Goal: Information Seeking & Learning: Find specific fact

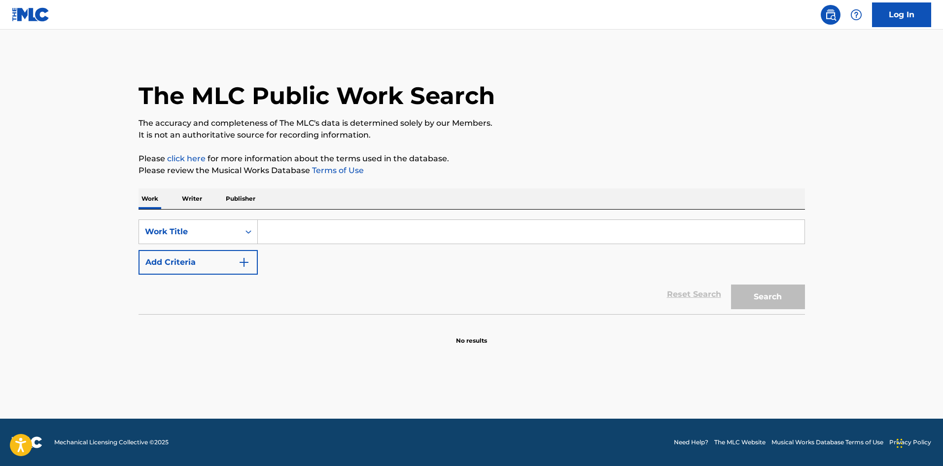
click at [285, 230] on input "Search Form" at bounding box center [531, 232] width 547 height 24
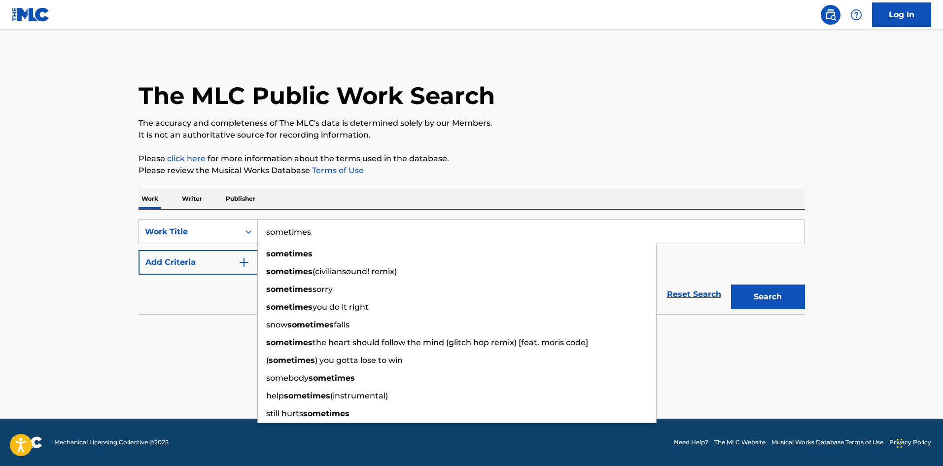
type input "sometimes"
click at [244, 291] on div "Reset Search Search" at bounding box center [471, 294] width 666 height 39
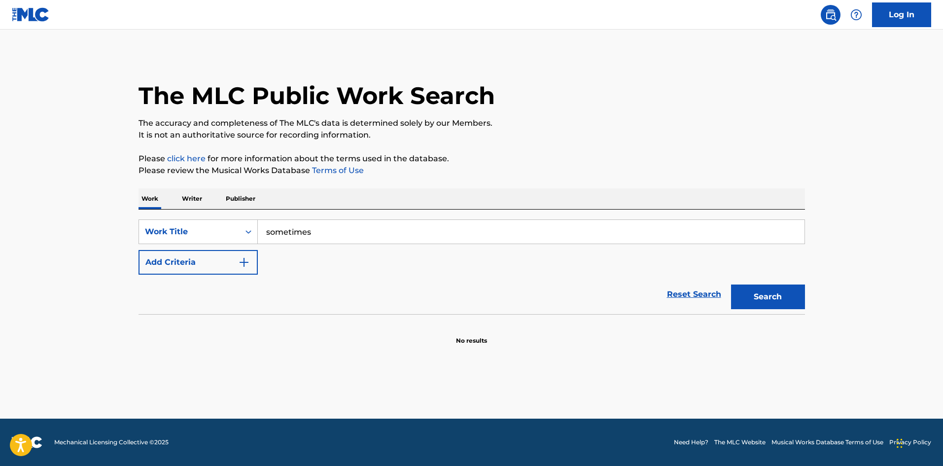
click at [245, 258] on img "Search Form" at bounding box center [244, 262] width 12 height 12
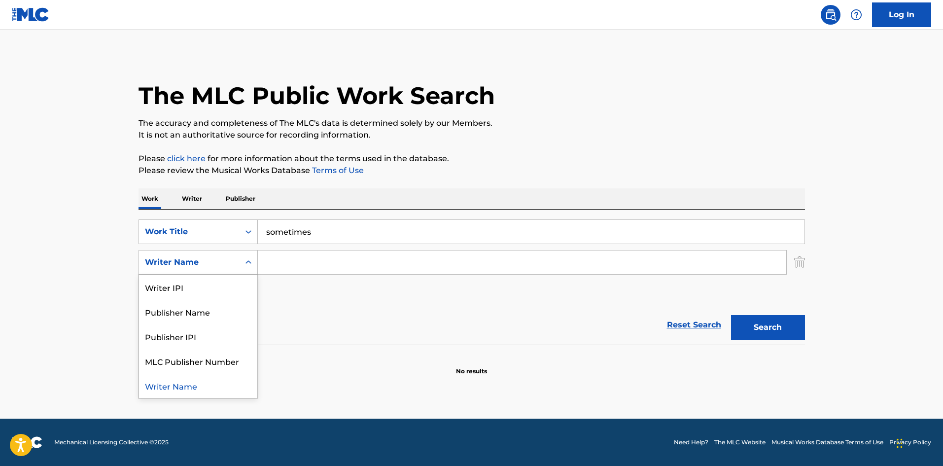
click at [246, 264] on icon "Search Form" at bounding box center [248, 262] width 10 height 10
click at [300, 265] on input "Search Form" at bounding box center [522, 262] width 528 height 24
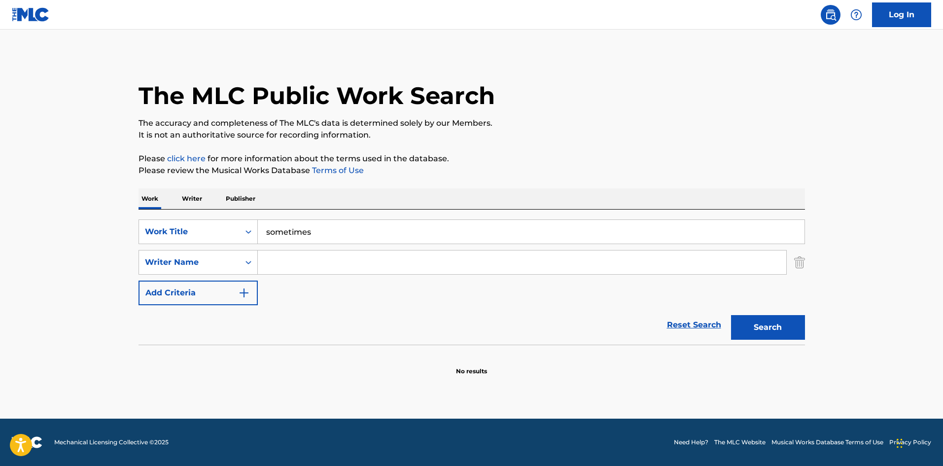
click at [360, 262] on input "Search Form" at bounding box center [522, 262] width 528 height 24
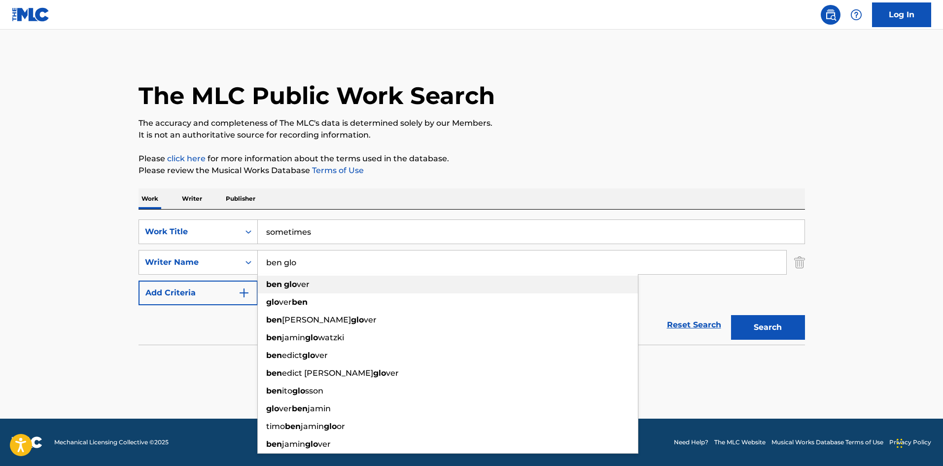
click at [298, 281] on span "ver" at bounding box center [303, 283] width 13 height 9
type input "[PERSON_NAME]"
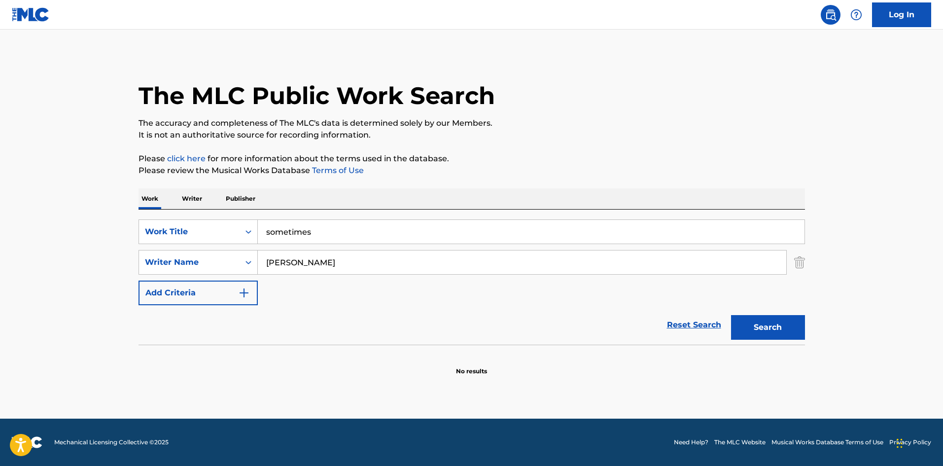
click at [768, 325] on button "Search" at bounding box center [768, 327] width 74 height 25
drag, startPoint x: 318, startPoint y: 256, endPoint x: 208, endPoint y: 254, distance: 109.9
click at [213, 255] on div "SearchWithCriteria7e153b50-94b8-4212-bbac-ad1b8d986230 Writer Name ben glover" at bounding box center [471, 262] width 666 height 25
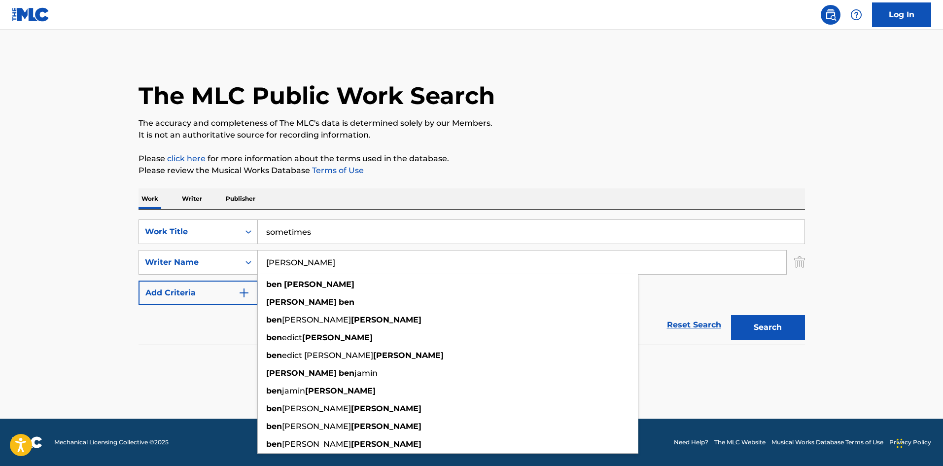
click at [798, 263] on img "Search Form" at bounding box center [799, 262] width 11 height 25
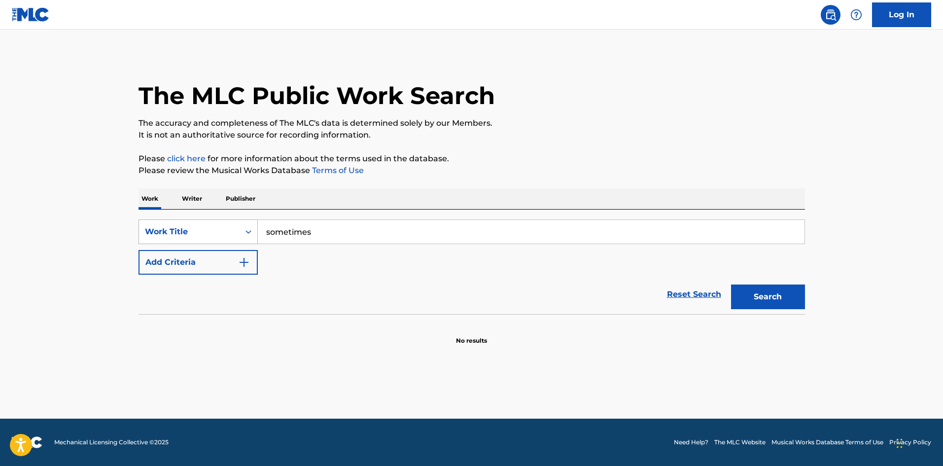
drag, startPoint x: 328, startPoint y: 234, endPoint x: 194, endPoint y: 226, distance: 134.8
click at [196, 226] on div "SearchWithCriteriad6f9156b-0656-462c-b2cf-61a92da90829 Work Title sometimes" at bounding box center [471, 231] width 666 height 25
click at [248, 230] on icon "Search Form" at bounding box center [248, 232] width 10 height 10
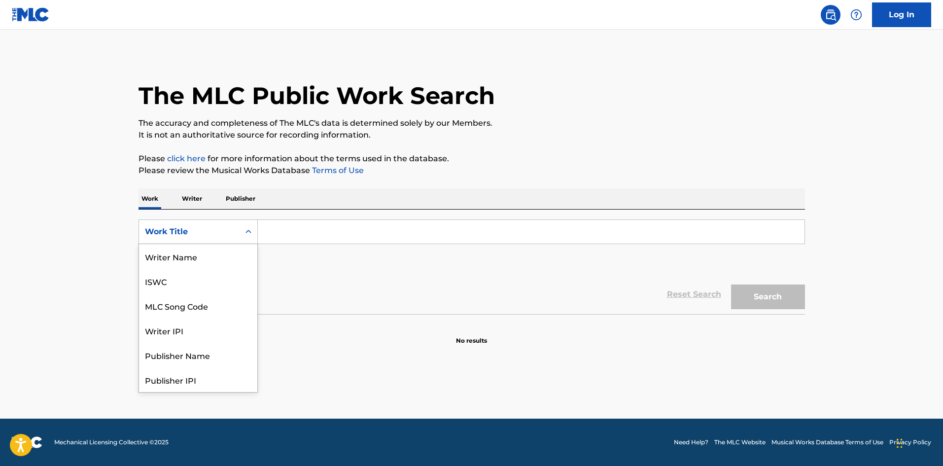
scroll to position [49, 0]
click at [195, 201] on p "Writer" at bounding box center [192, 198] width 26 height 21
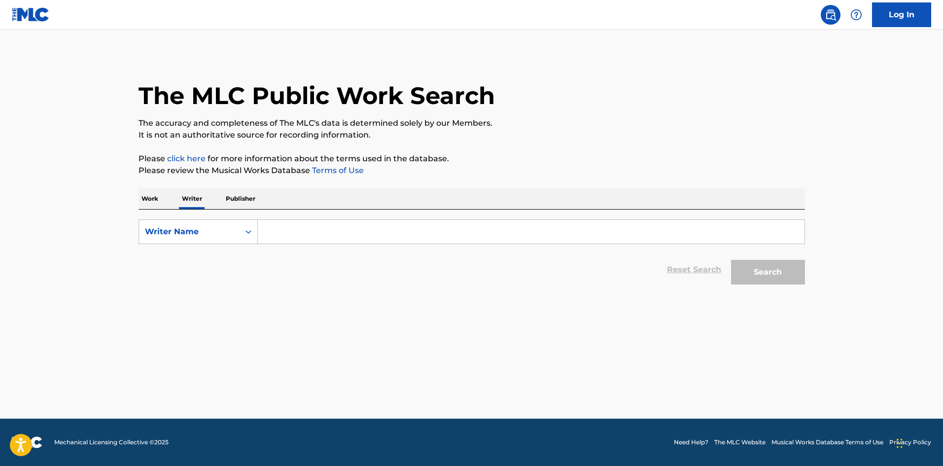
click at [322, 235] on input "Search Form" at bounding box center [531, 232] width 547 height 24
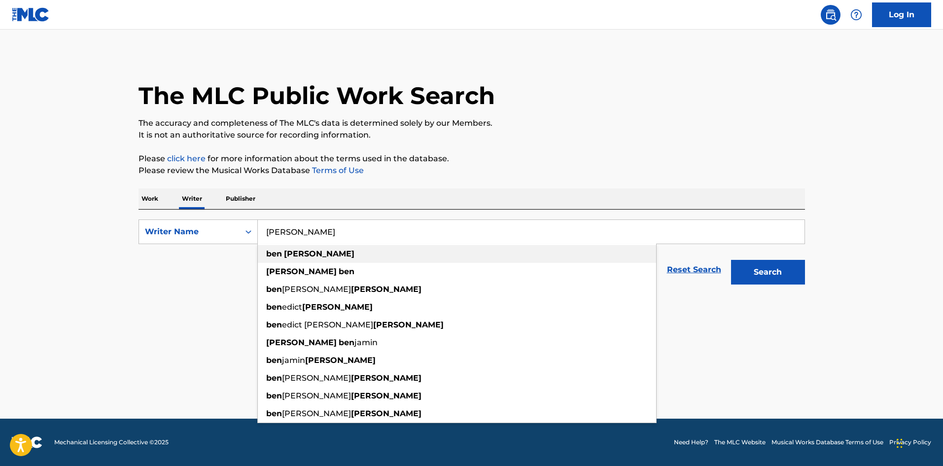
type input "[PERSON_NAME]"
click at [303, 249] on strong "[PERSON_NAME]" at bounding box center [319, 253] width 70 height 9
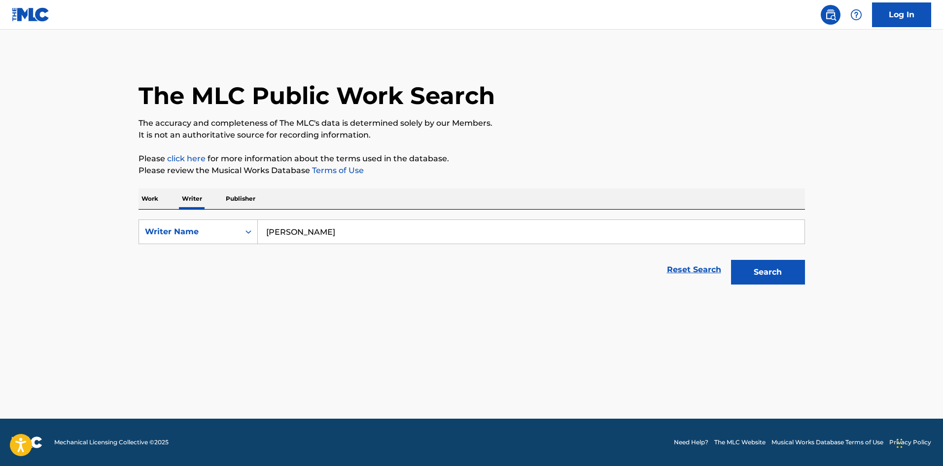
click at [766, 274] on button "Search" at bounding box center [768, 272] width 74 height 25
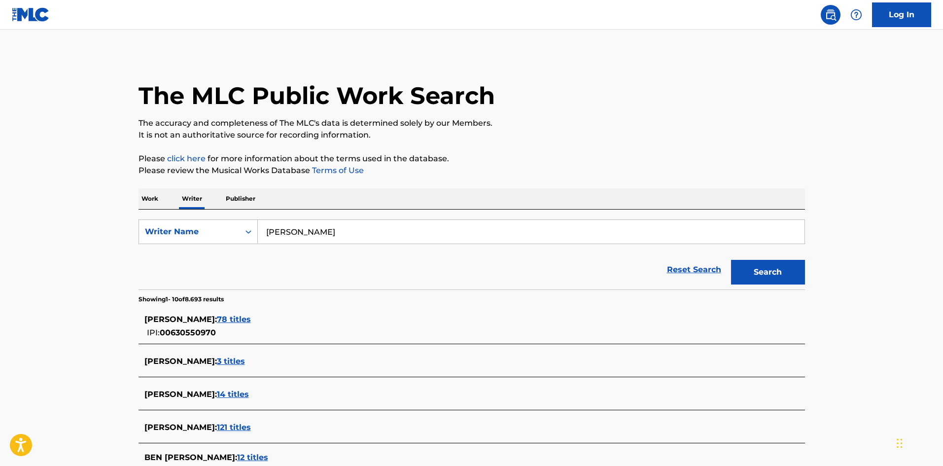
click at [153, 198] on p "Work" at bounding box center [149, 198] width 23 height 21
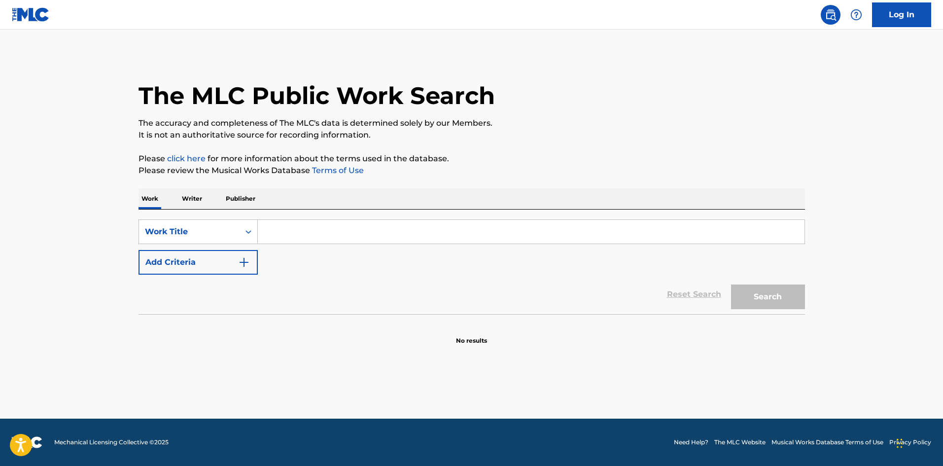
click at [295, 224] on input "Search Form" at bounding box center [531, 232] width 547 height 24
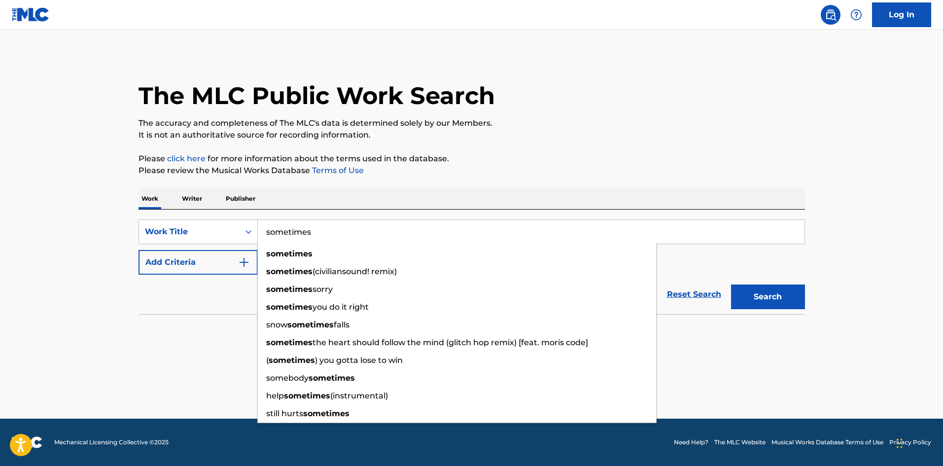
drag, startPoint x: 318, startPoint y: 231, endPoint x: 214, endPoint y: 213, distance: 105.5
click at [215, 213] on div "SearchWithCriteriad6f9156b-0656-462c-b2cf-61a92da90829 Work Title sometimes som…" at bounding box center [471, 261] width 666 height 104
paste input "[URL][DOMAIN_NAME]"
type input "[URL][DOMAIN_NAME]"
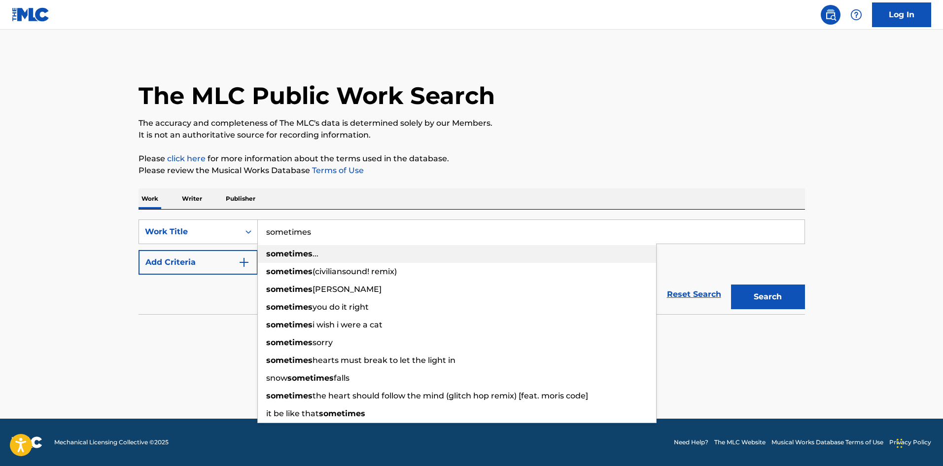
click at [292, 252] on strong "sometimes" at bounding box center [289, 253] width 46 height 9
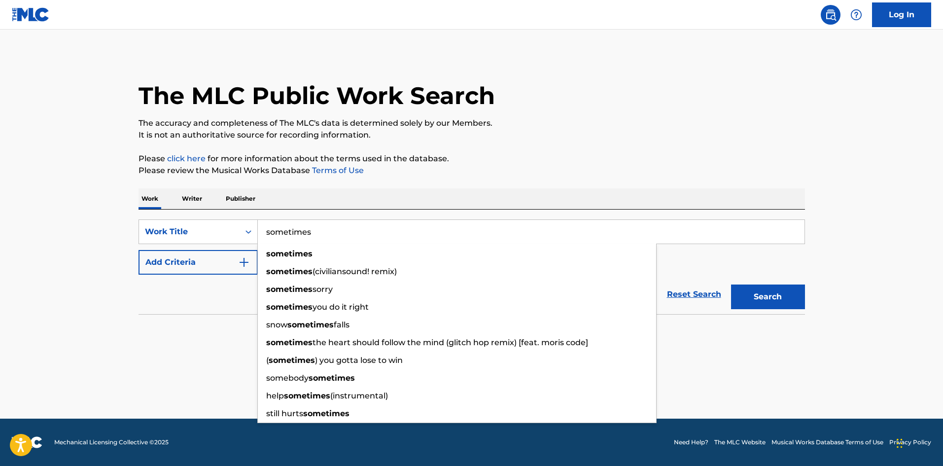
click at [325, 228] on input "sometimes" at bounding box center [531, 232] width 547 height 24
type input "sometimes"
click at [246, 261] on img "Search Form" at bounding box center [244, 262] width 12 height 12
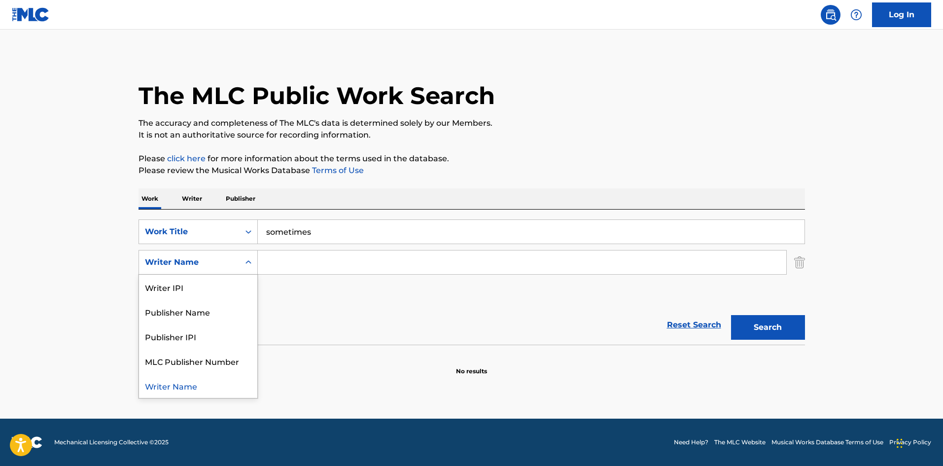
click at [244, 262] on icon "Search Form" at bounding box center [248, 262] width 10 height 10
click at [290, 260] on input "Search Form" at bounding box center [522, 262] width 528 height 24
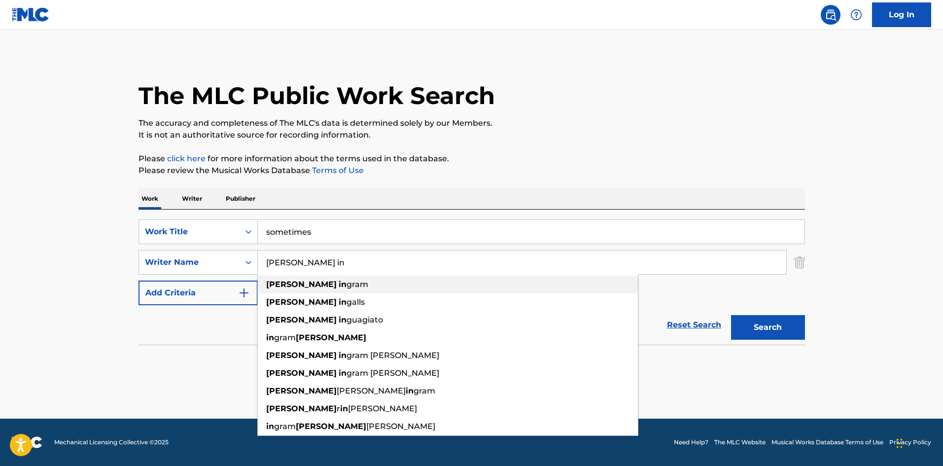
click at [346, 286] on span "gram" at bounding box center [357, 283] width 22 height 9
type input "[PERSON_NAME]"
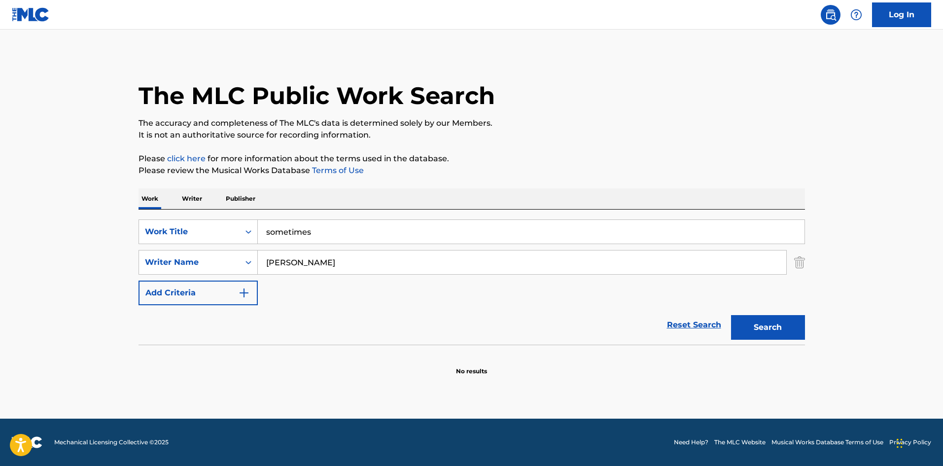
click at [756, 327] on button "Search" at bounding box center [768, 327] width 74 height 25
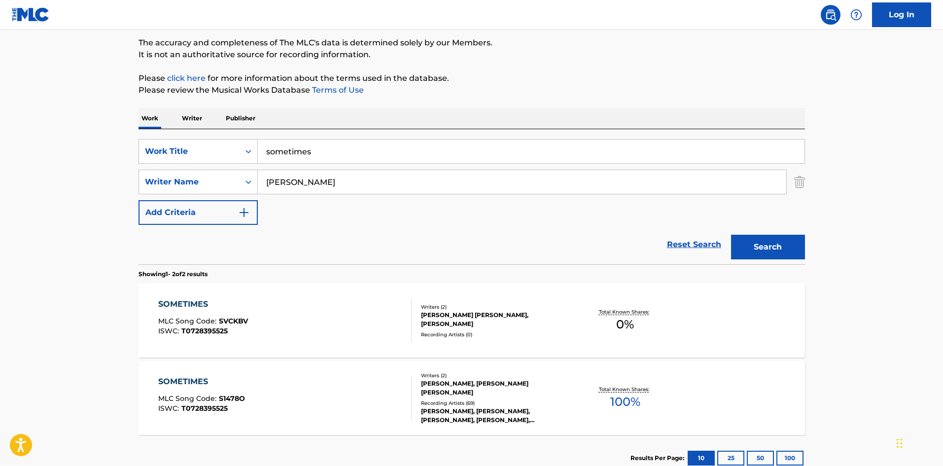
scroll to position [148, 0]
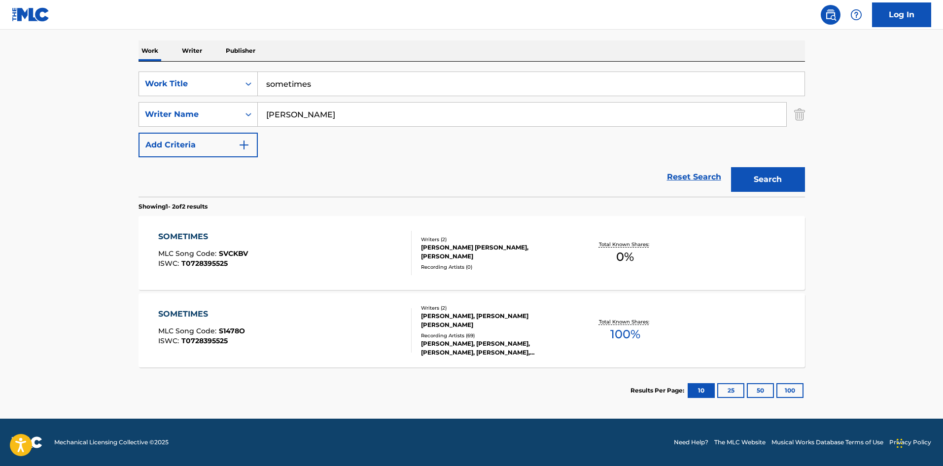
click at [204, 314] on div "SOMETIMES" at bounding box center [201, 314] width 87 height 12
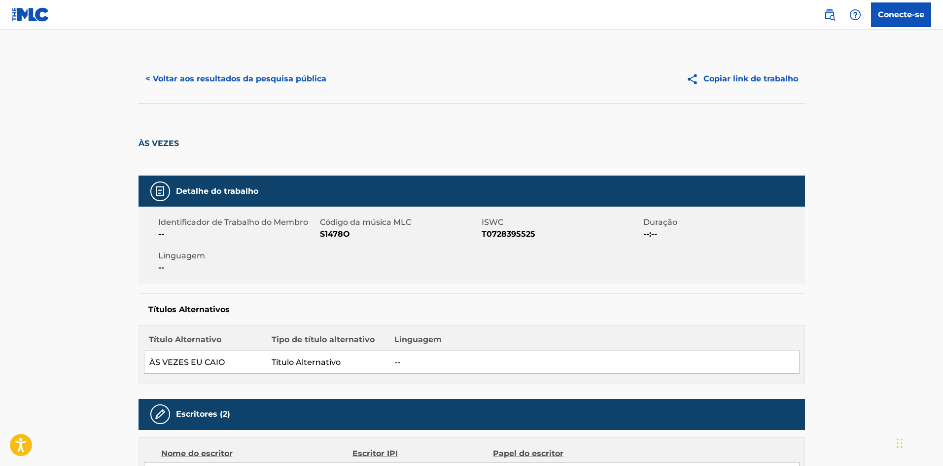
click at [185, 79] on font "< Voltar aos resultados da pesquisa pública" at bounding box center [235, 78] width 181 height 9
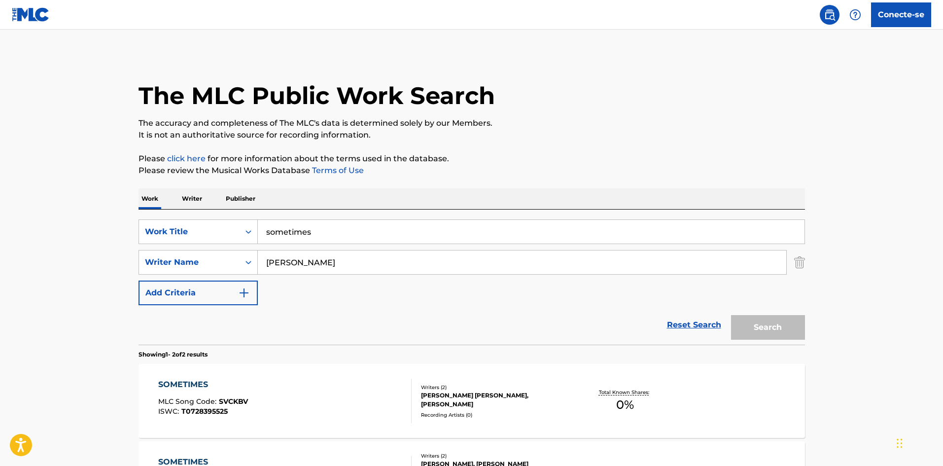
scroll to position [92, 0]
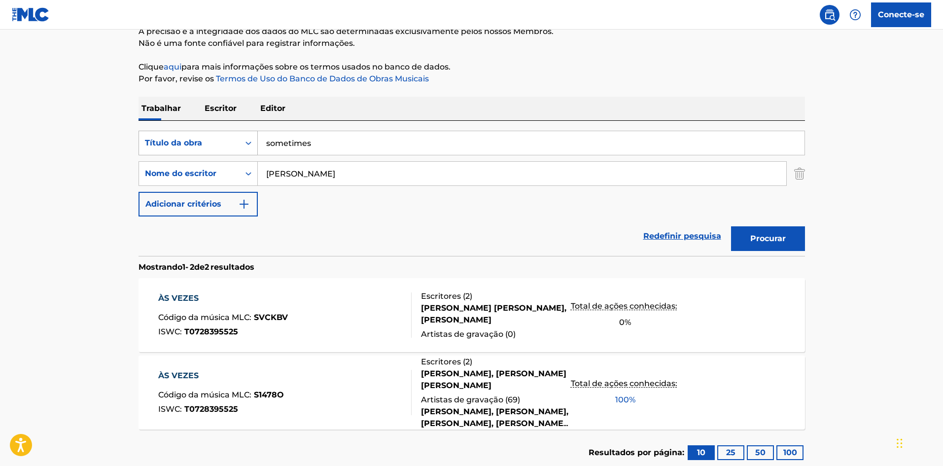
drag, startPoint x: 341, startPoint y: 141, endPoint x: 230, endPoint y: 145, distance: 110.4
click at [230, 145] on div "PesquisarComCritérioad6f9156b-0656-462c-b2cf-61a92da90829 Título da obra someti…" at bounding box center [471, 143] width 666 height 25
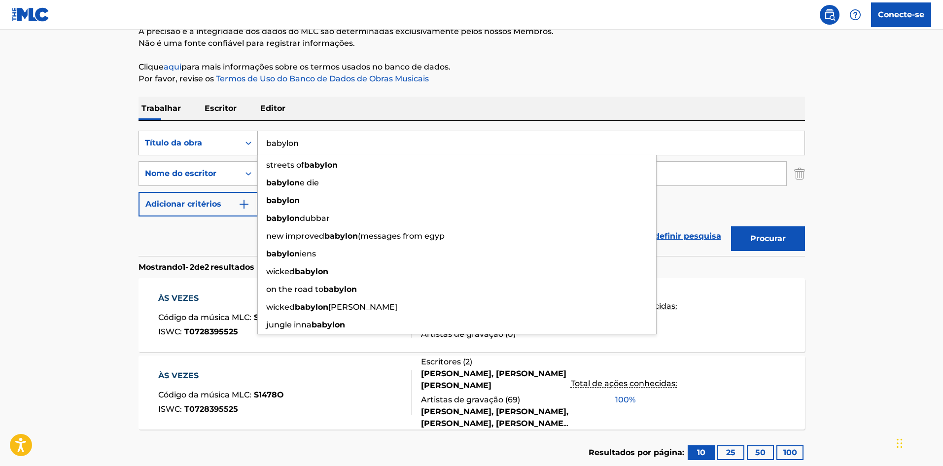
type input "babylon"
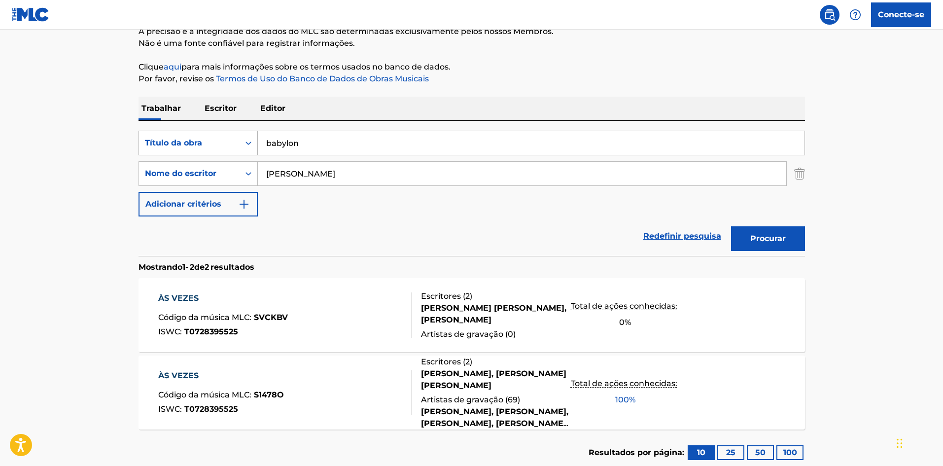
drag, startPoint x: 385, startPoint y: 179, endPoint x: 226, endPoint y: 154, distance: 161.2
click at [228, 154] on div "PesquisarComCritérioad6f9156b-0656-462c-b2cf-61a92da90829 Título da obra babylo…" at bounding box center [471, 174] width 666 height 86
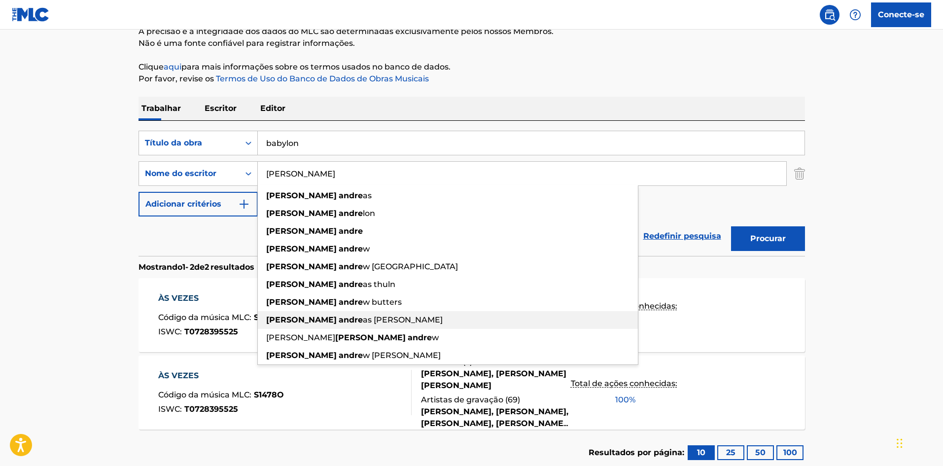
click at [363, 319] on span "as thulin" at bounding box center [403, 319] width 80 height 9
type input "jonathan andreas thulin"
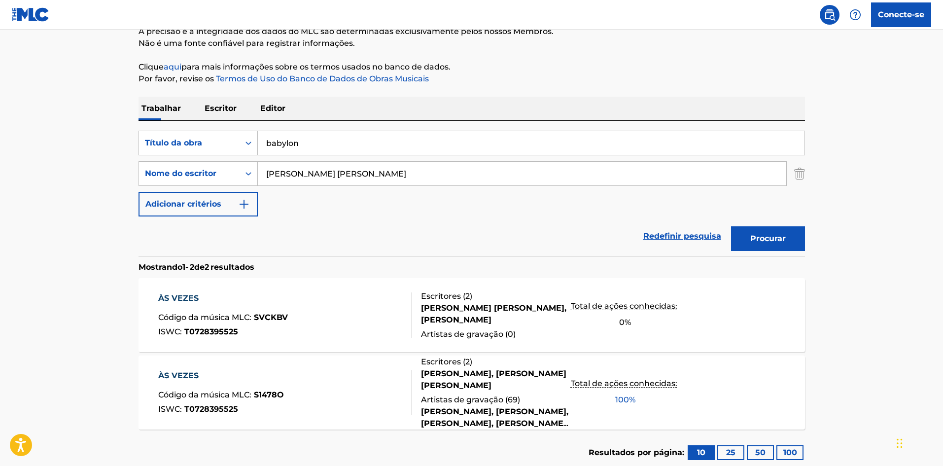
click at [755, 238] on font "Procurar" at bounding box center [767, 238] width 35 height 9
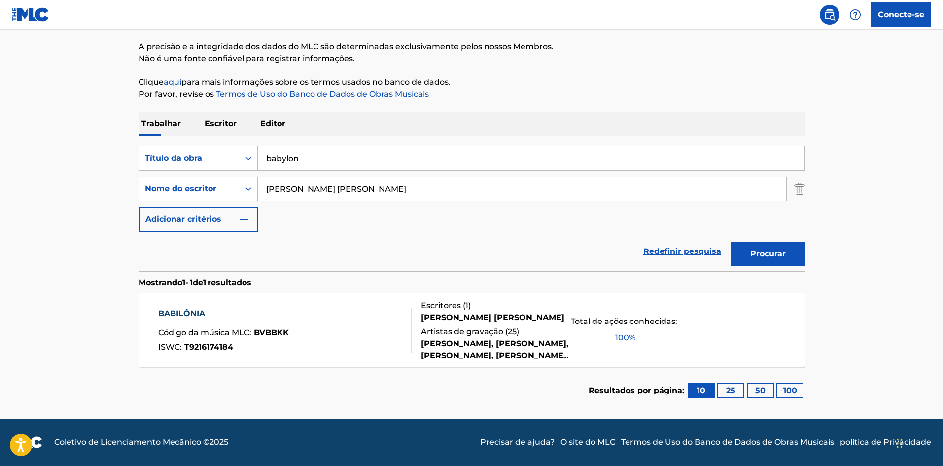
scroll to position [70, 0]
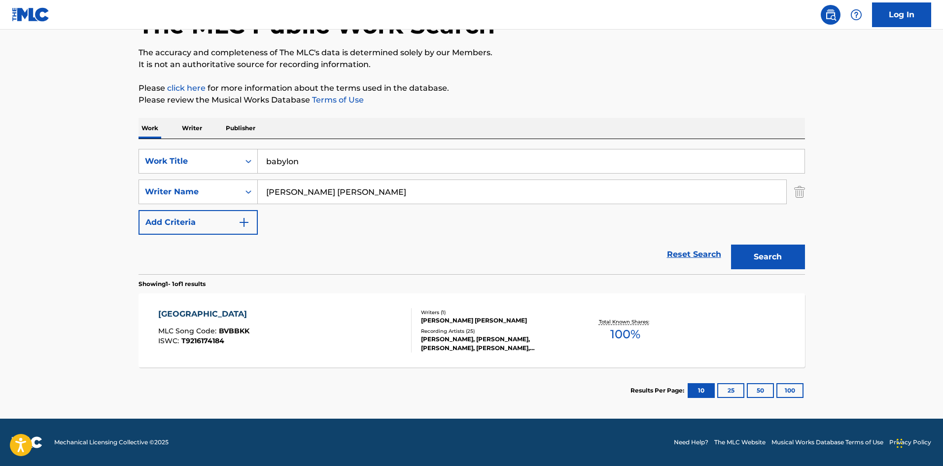
click at [867, 263] on main "The MLC Public Work Search The accuracy and completeness of The MLC's data is d…" at bounding box center [471, 188] width 943 height 459
click at [296, 322] on div "BABYLON MLC Song Code : BVBBKK ISWC : T9216174184" at bounding box center [284, 330] width 253 height 44
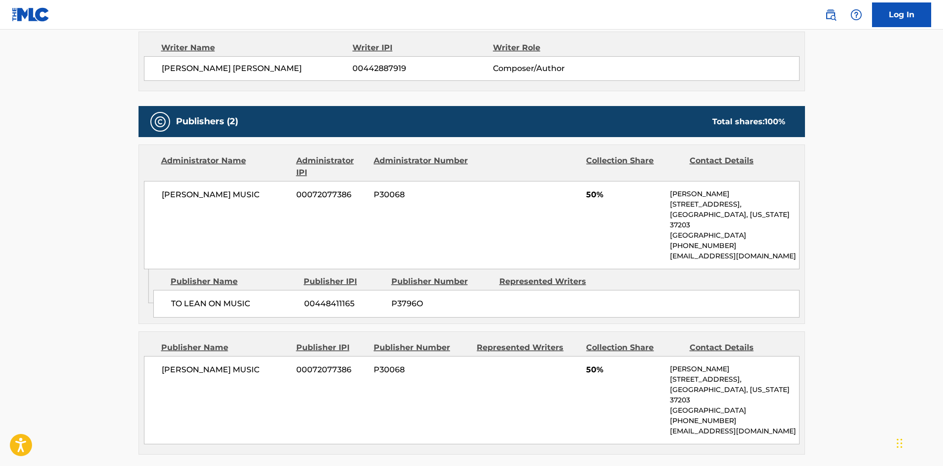
scroll to position [366, 0]
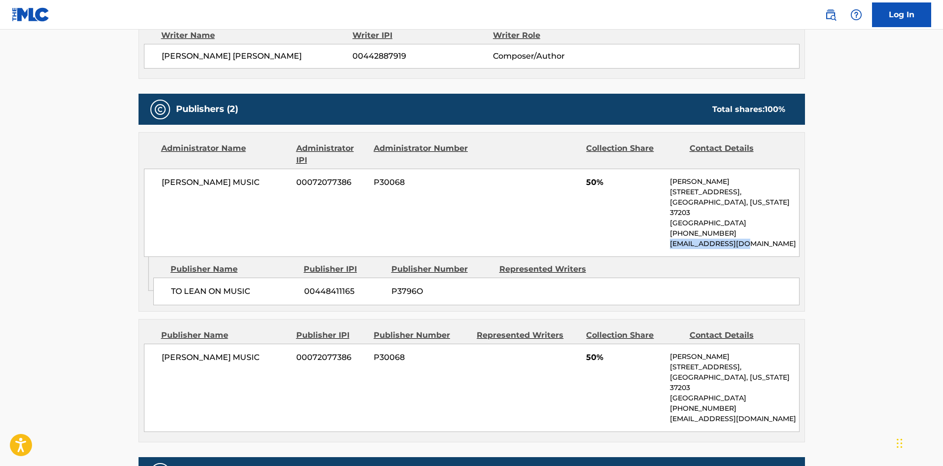
drag, startPoint x: 751, startPoint y: 233, endPoint x: 667, endPoint y: 232, distance: 83.8
click at [667, 232] on div "MIKE CURB MUSIC 00072077386 P30068 50% Christy Robinson 25 Music Square West, N…" at bounding box center [471, 213] width 655 height 88
copy p "crobinson@curb.com"
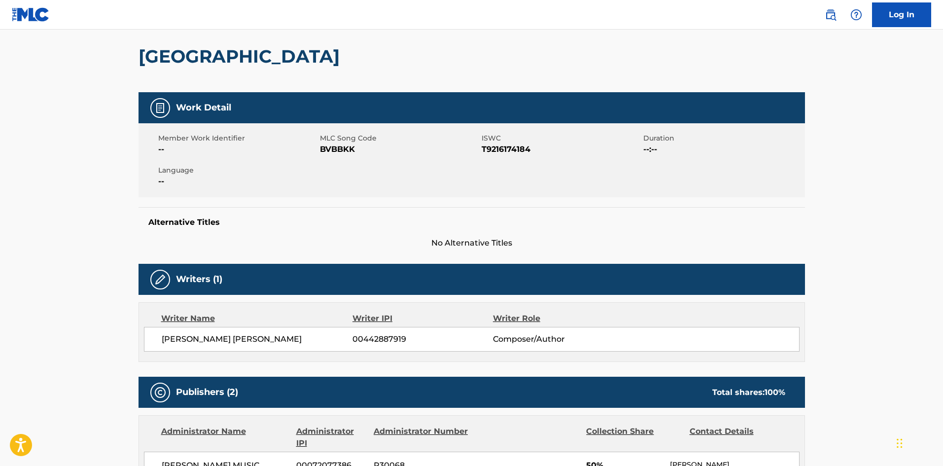
scroll to position [0, 0]
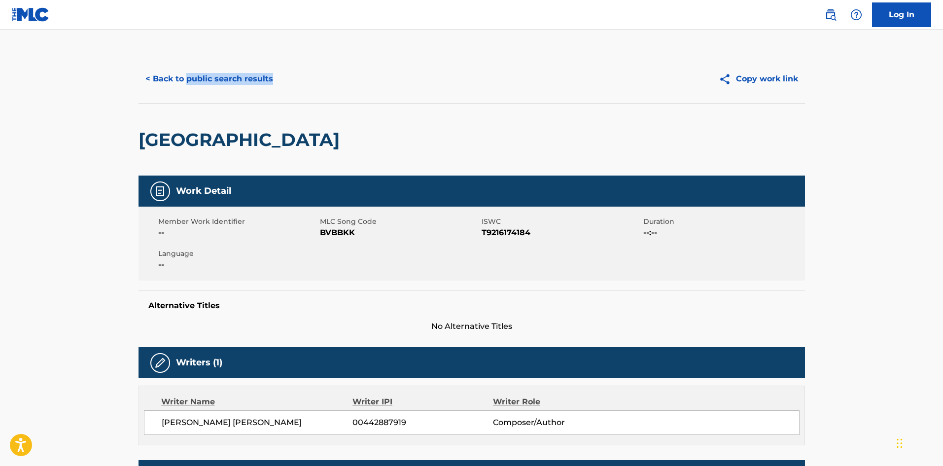
drag, startPoint x: 283, startPoint y: 85, endPoint x: 187, endPoint y: 80, distance: 96.3
click at [187, 80] on div "< Back to public search results" at bounding box center [304, 79] width 333 height 25
copy button "public search results"
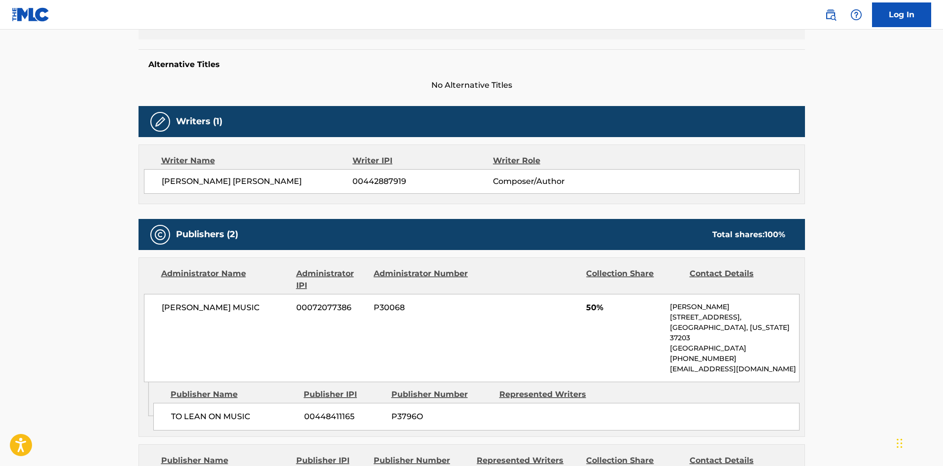
scroll to position [246, 0]
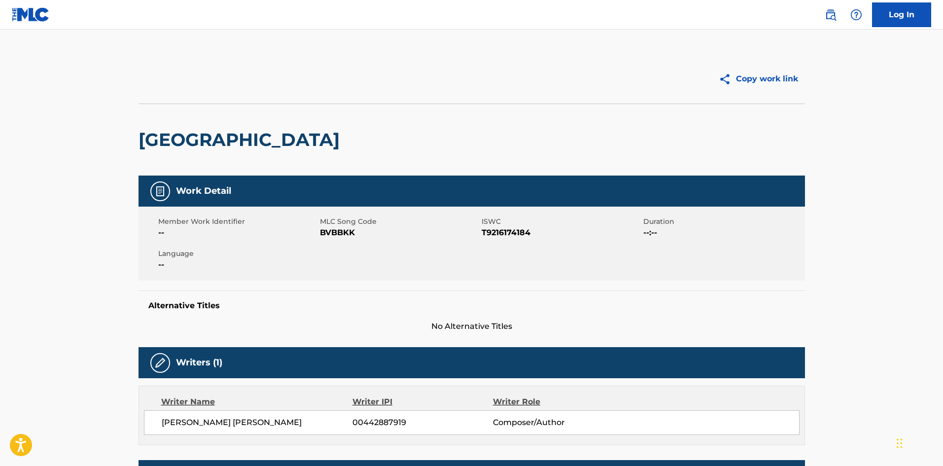
click at [775, 77] on button "Copy work link" at bounding box center [758, 79] width 93 height 25
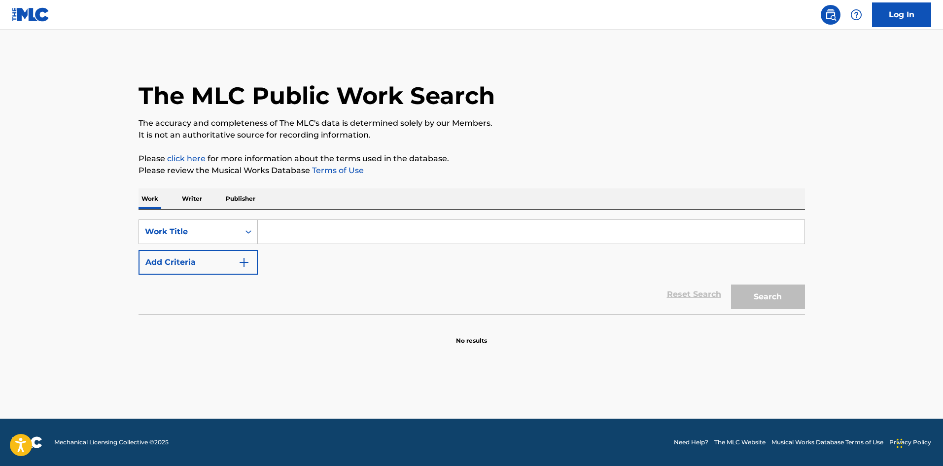
click at [307, 236] on input "Search Form" at bounding box center [531, 232] width 547 height 24
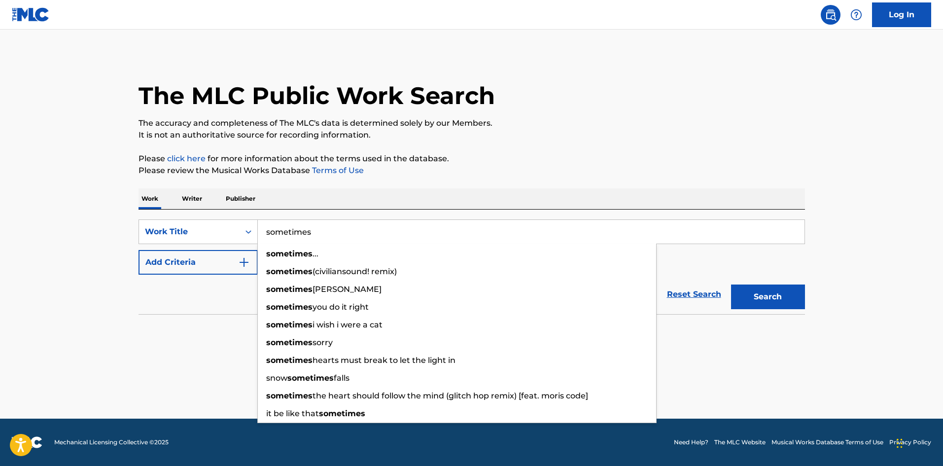
type input "sometimes"
click at [236, 263] on button "Add Criteria" at bounding box center [197, 262] width 119 height 25
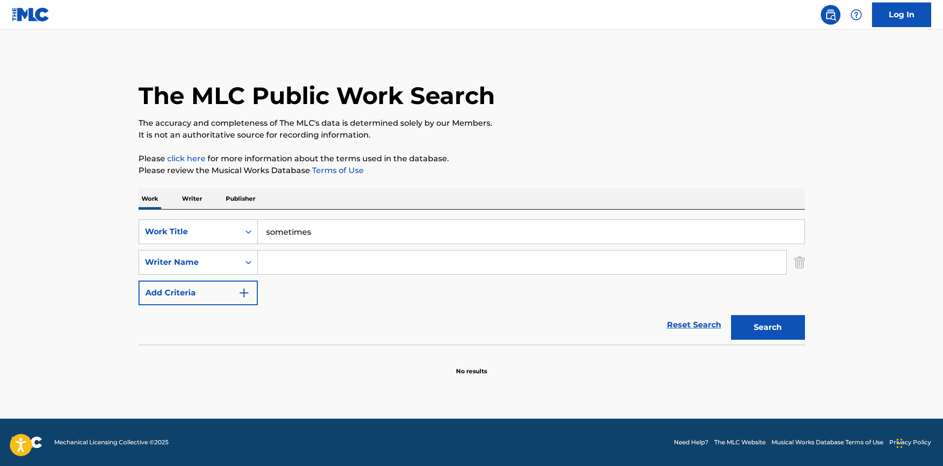
click at [284, 262] on input "Search Form" at bounding box center [522, 262] width 528 height 24
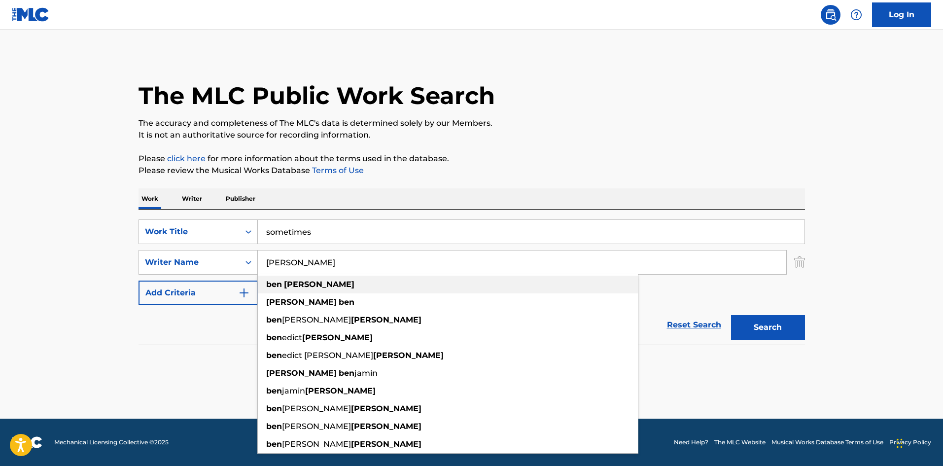
type input "[PERSON_NAME]"
click at [337, 280] on div "[PERSON_NAME]" at bounding box center [448, 284] width 380 height 18
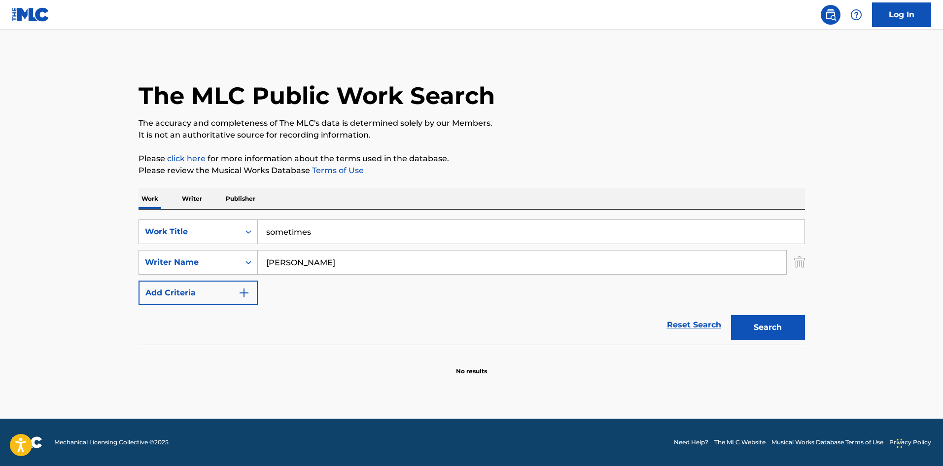
click at [768, 324] on button "Search" at bounding box center [768, 327] width 74 height 25
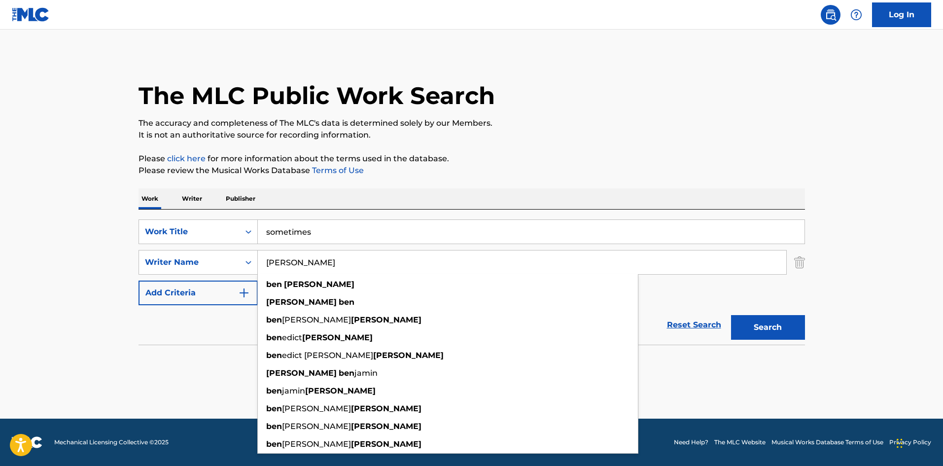
drag, startPoint x: 370, startPoint y: 256, endPoint x: 93, endPoint y: 242, distance: 277.3
click at [93, 242] on main "The MLC Public Work Search The accuracy and completeness of The MLC's data is d…" at bounding box center [471, 224] width 943 height 389
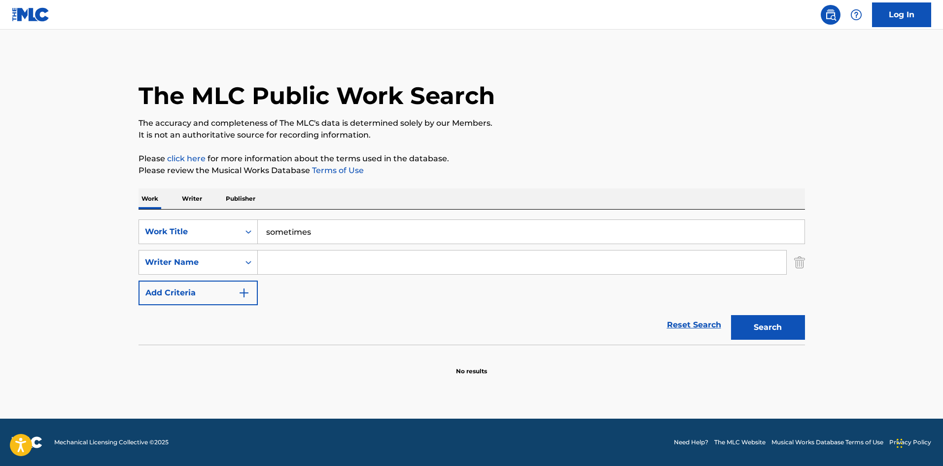
click at [774, 327] on button "Search" at bounding box center [768, 327] width 74 height 25
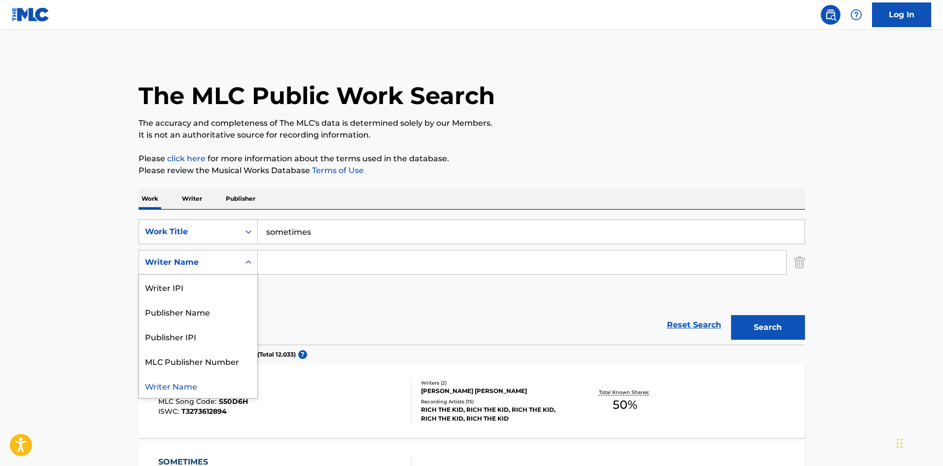
click at [251, 262] on icon "Search Form" at bounding box center [248, 262] width 10 height 10
click at [299, 264] on input "Search Form" at bounding box center [522, 262] width 528 height 24
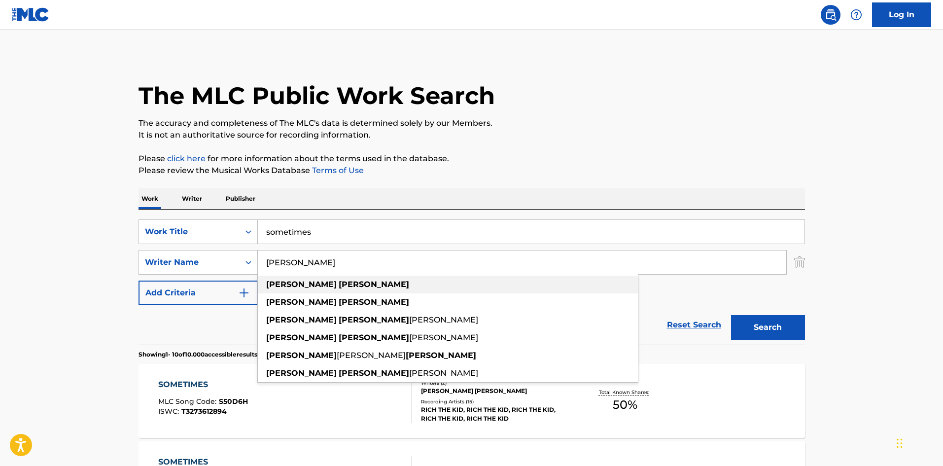
type input "[PERSON_NAME]"
click at [323, 282] on div "[PERSON_NAME]" at bounding box center [448, 284] width 380 height 18
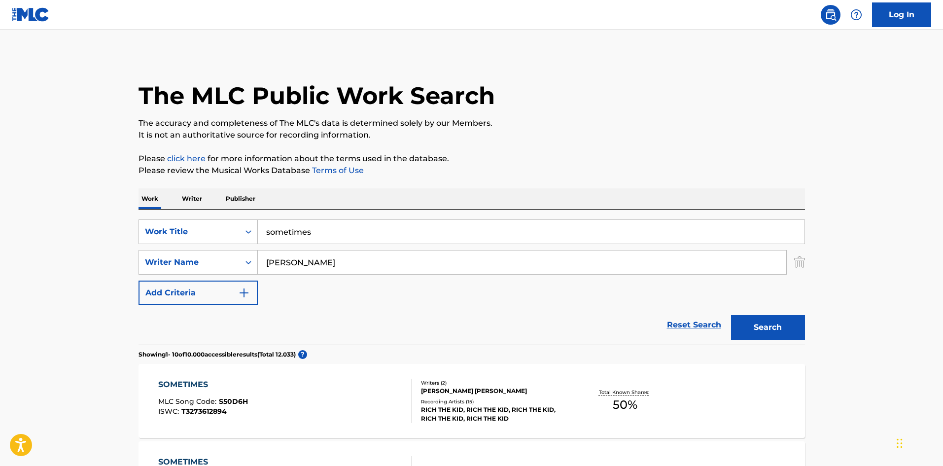
click at [767, 325] on button "Search" at bounding box center [768, 327] width 74 height 25
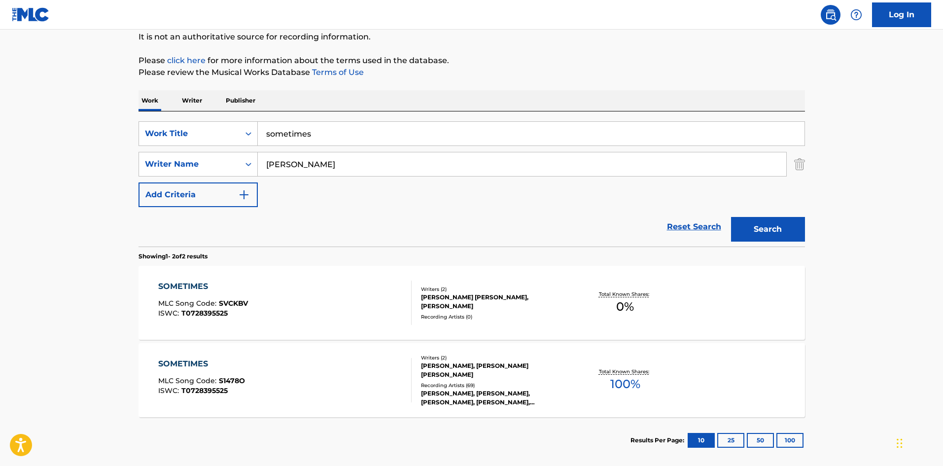
scroll to position [99, 0]
click at [575, 374] on div "Total Known Shares: 100 %" at bounding box center [625, 380] width 111 height 30
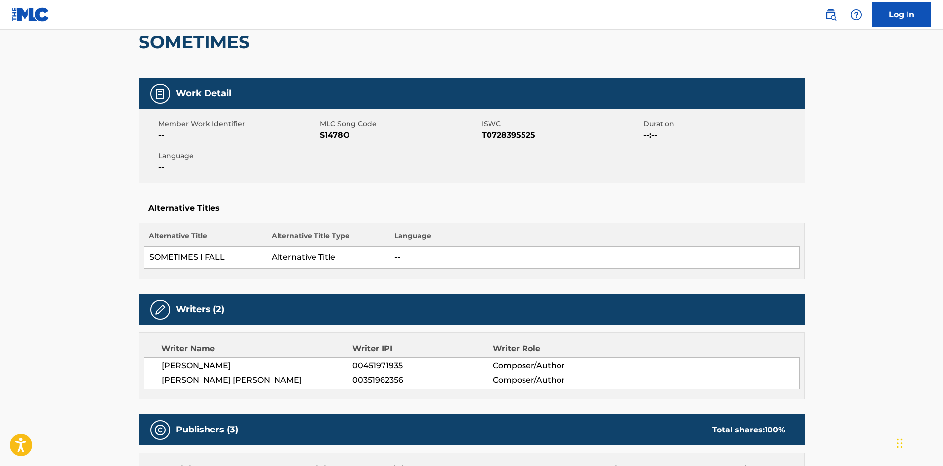
scroll to position [99, 0]
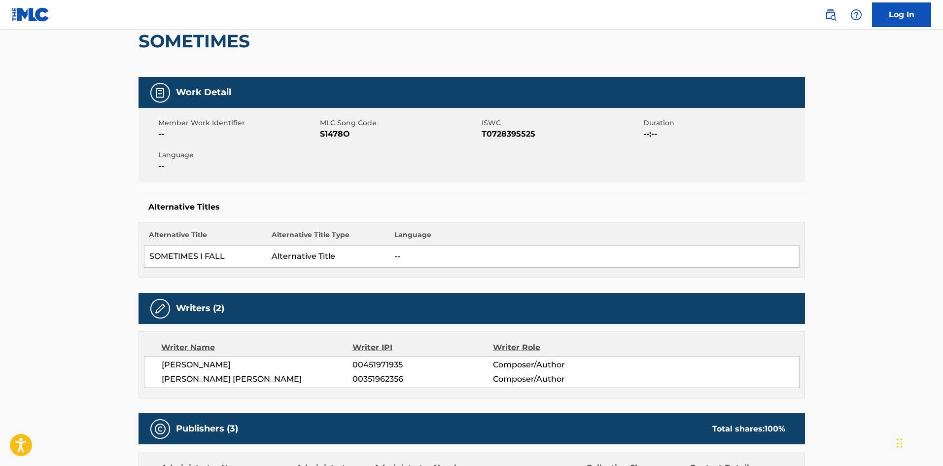
drag, startPoint x: 255, startPoint y: 368, endPoint x: 163, endPoint y: 367, distance: 91.7
click at [163, 367] on span "[PERSON_NAME]" at bounding box center [257, 365] width 191 height 12
copy span "[PERSON_NAME]"
drag, startPoint x: 257, startPoint y: 378, endPoint x: 163, endPoint y: 383, distance: 94.3
click at [163, 383] on span "[PERSON_NAME] [PERSON_NAME]" at bounding box center [257, 379] width 191 height 12
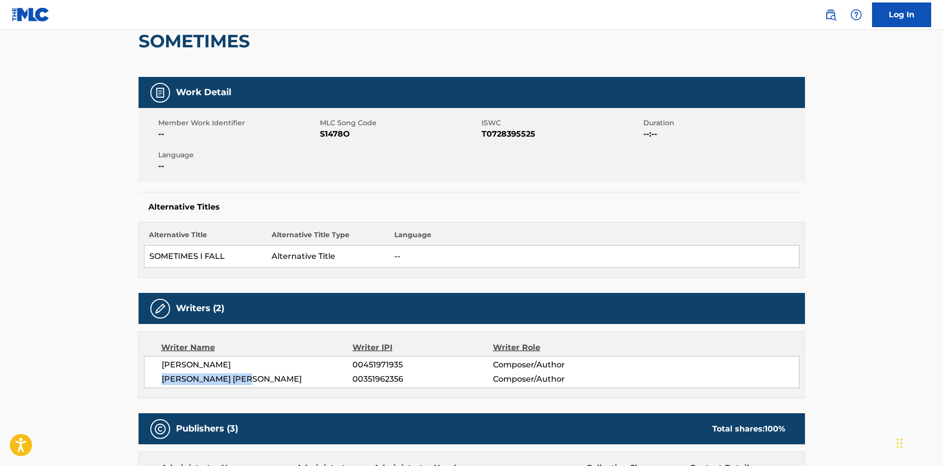
copy span "[PERSON_NAME] [PERSON_NAME]"
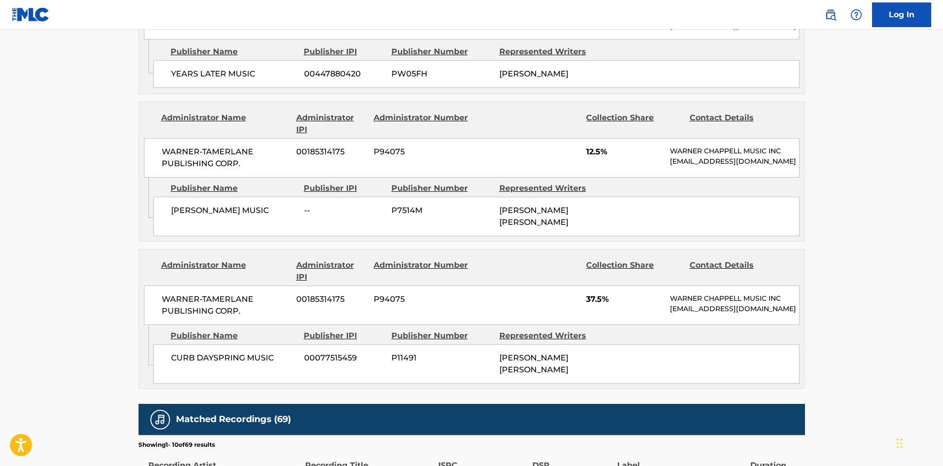
scroll to position [591, 0]
